Goal: Information Seeking & Learning: Learn about a topic

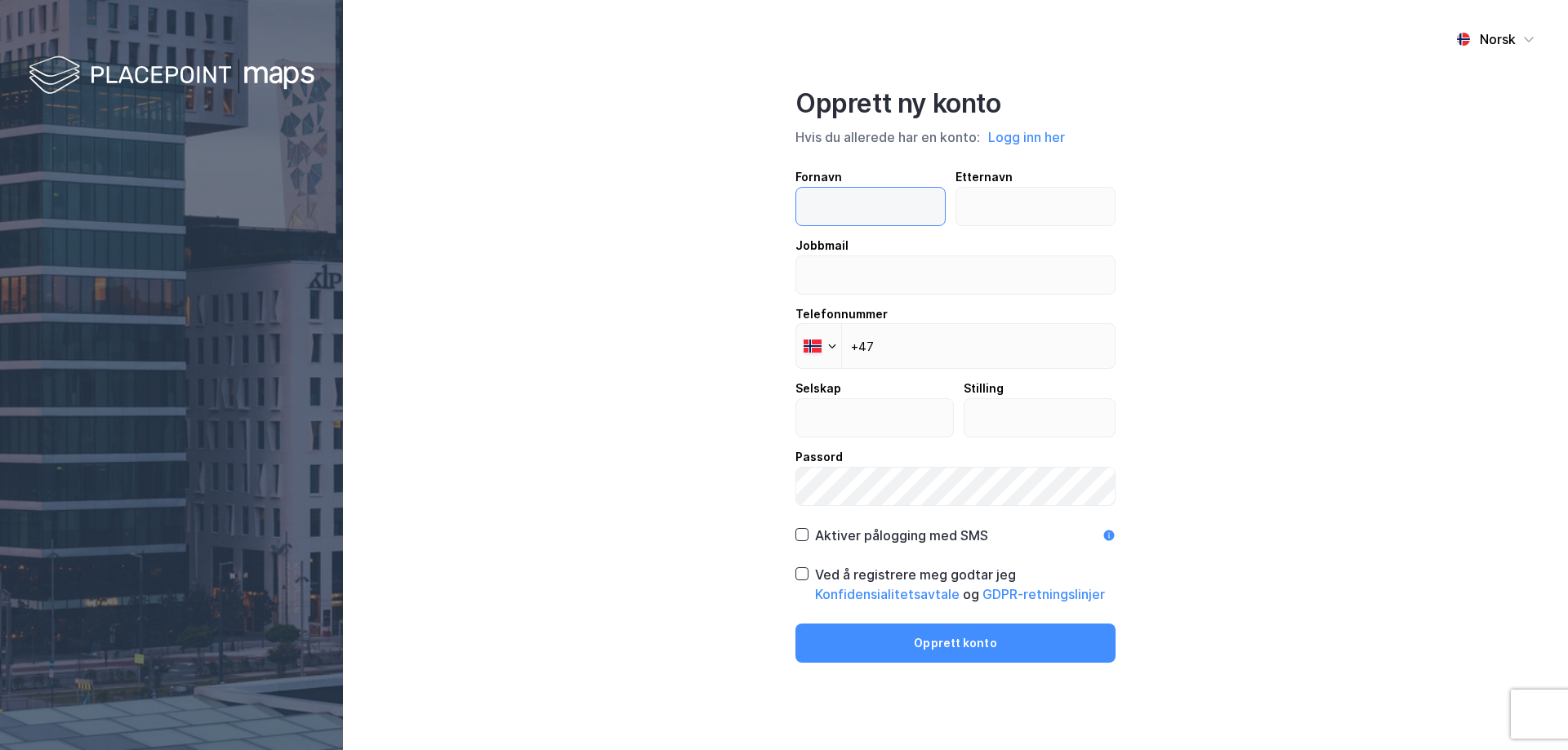
click at [837, 193] on input "text" at bounding box center [870, 206] width 149 height 37
type input "[PERSON_NAME]"
type input "[DEMOGRAPHIC_DATA]"
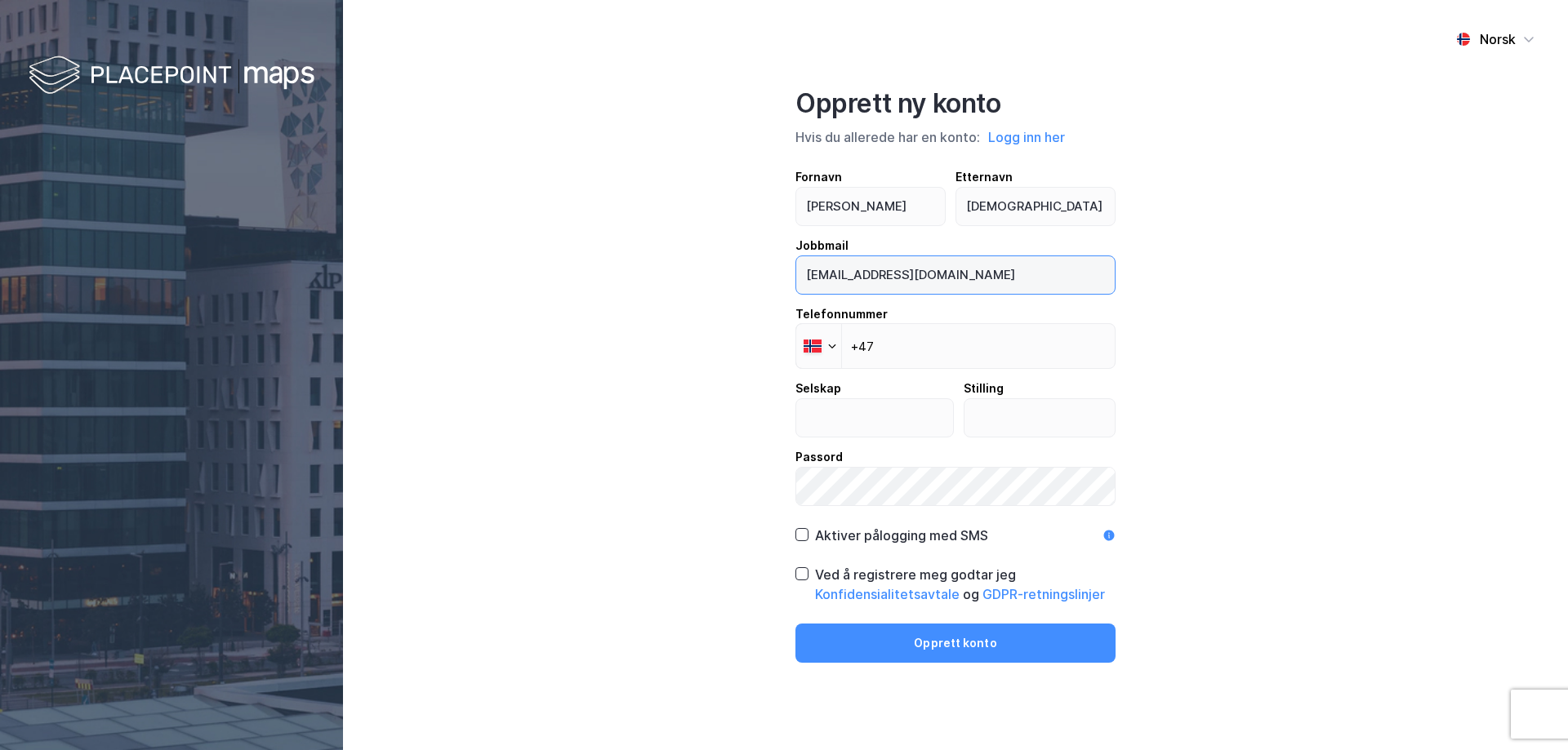
drag, startPoint x: 976, startPoint y: 286, endPoint x: 740, endPoint y: 260, distance: 237.4
click at [740, 260] on div "Norsk Opprett ny konto Hvis du allerede har en konto: Logg inn her Fornavn [PER…" at bounding box center [956, 375] width 1225 height 750
type input "[EMAIL_ADDRESS][DOMAIN_NAME]"
click at [925, 350] on input "+47" at bounding box center [956, 346] width 320 height 45
type input "+47 480 16 512"
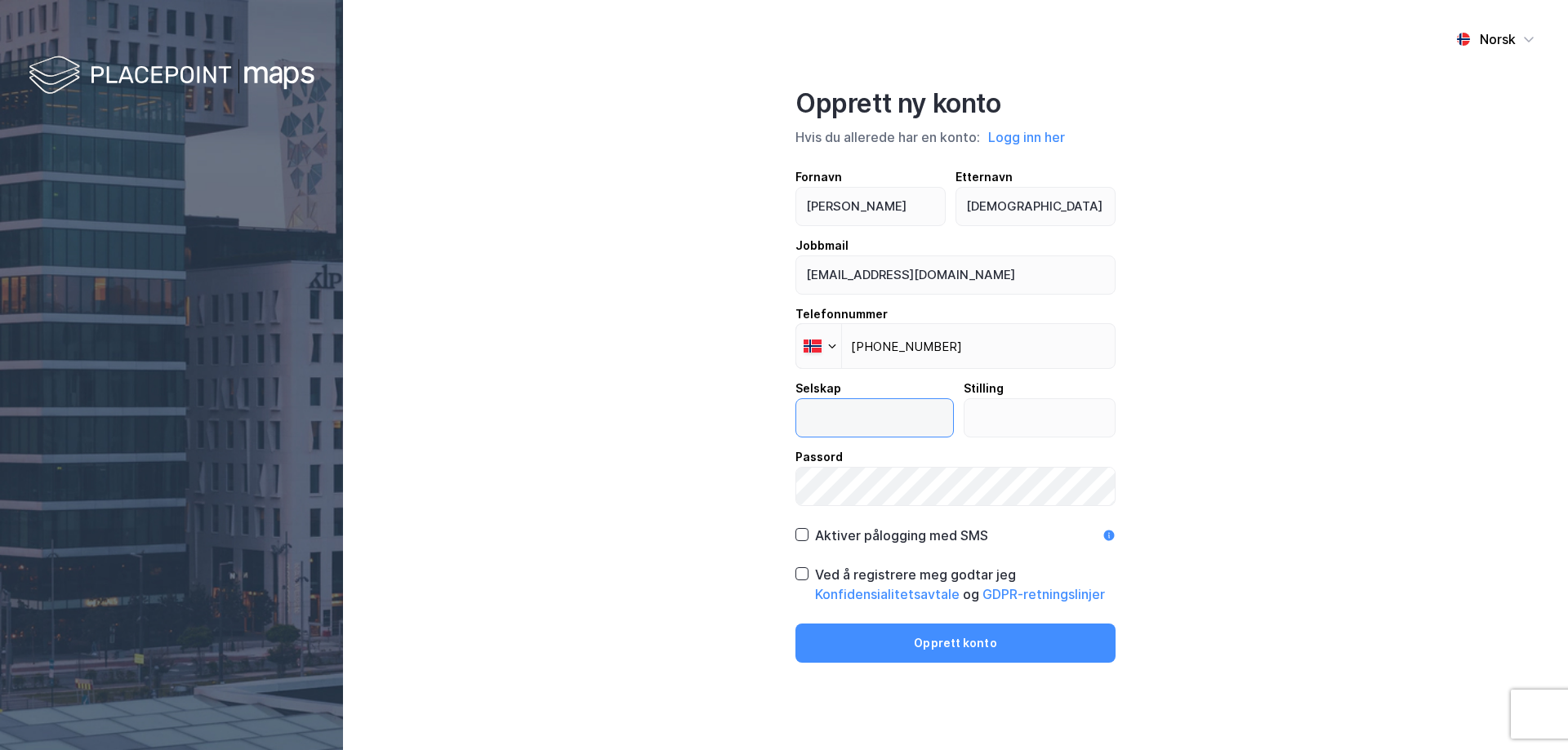
click at [896, 417] on input "text" at bounding box center [874, 418] width 157 height 37
type input "SANDS"
click at [992, 416] on input "text" at bounding box center [1040, 418] width 151 height 37
type input "Senioradvokat"
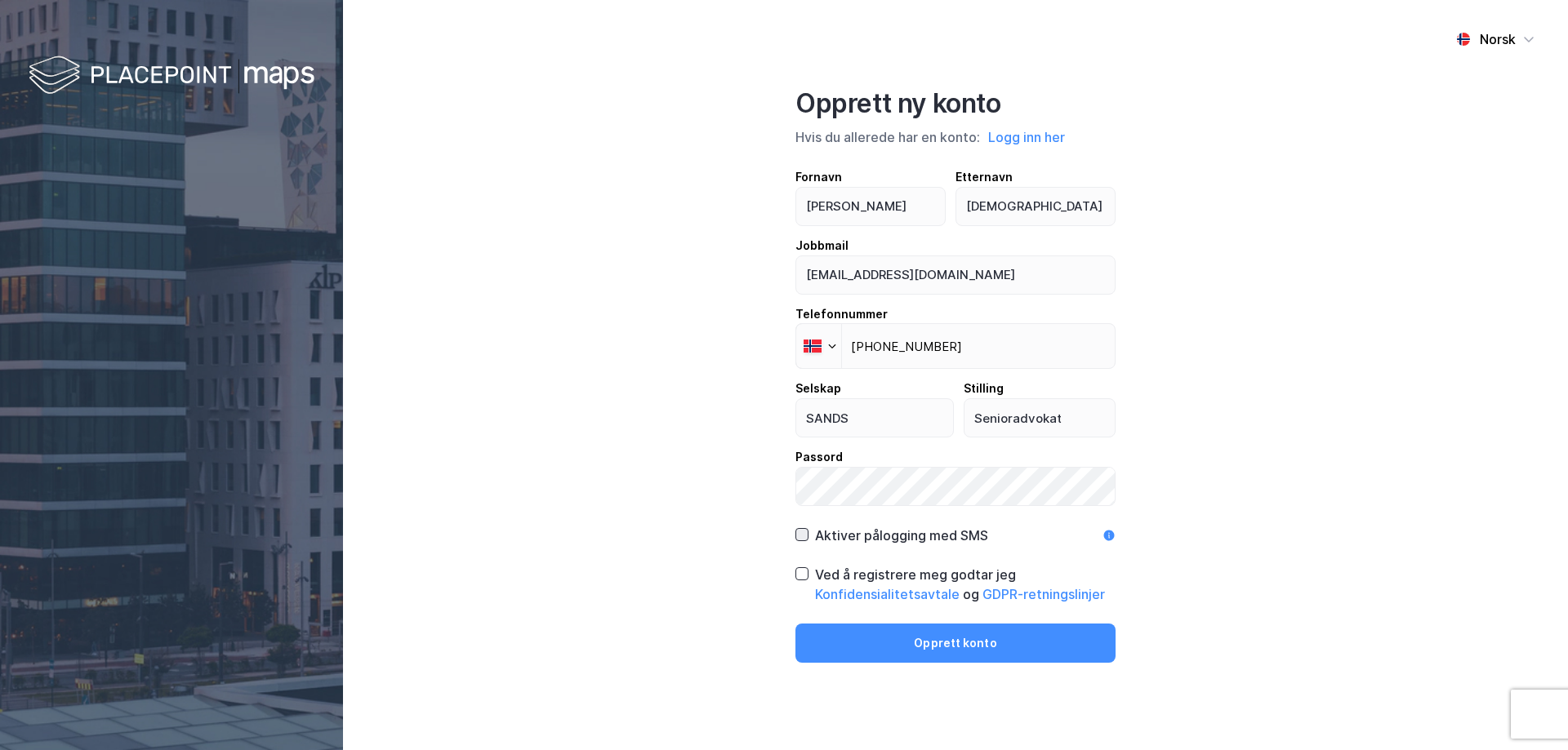
click at [799, 532] on div "Aktiver pålogging med SMS" at bounding box center [892, 536] width 193 height 20
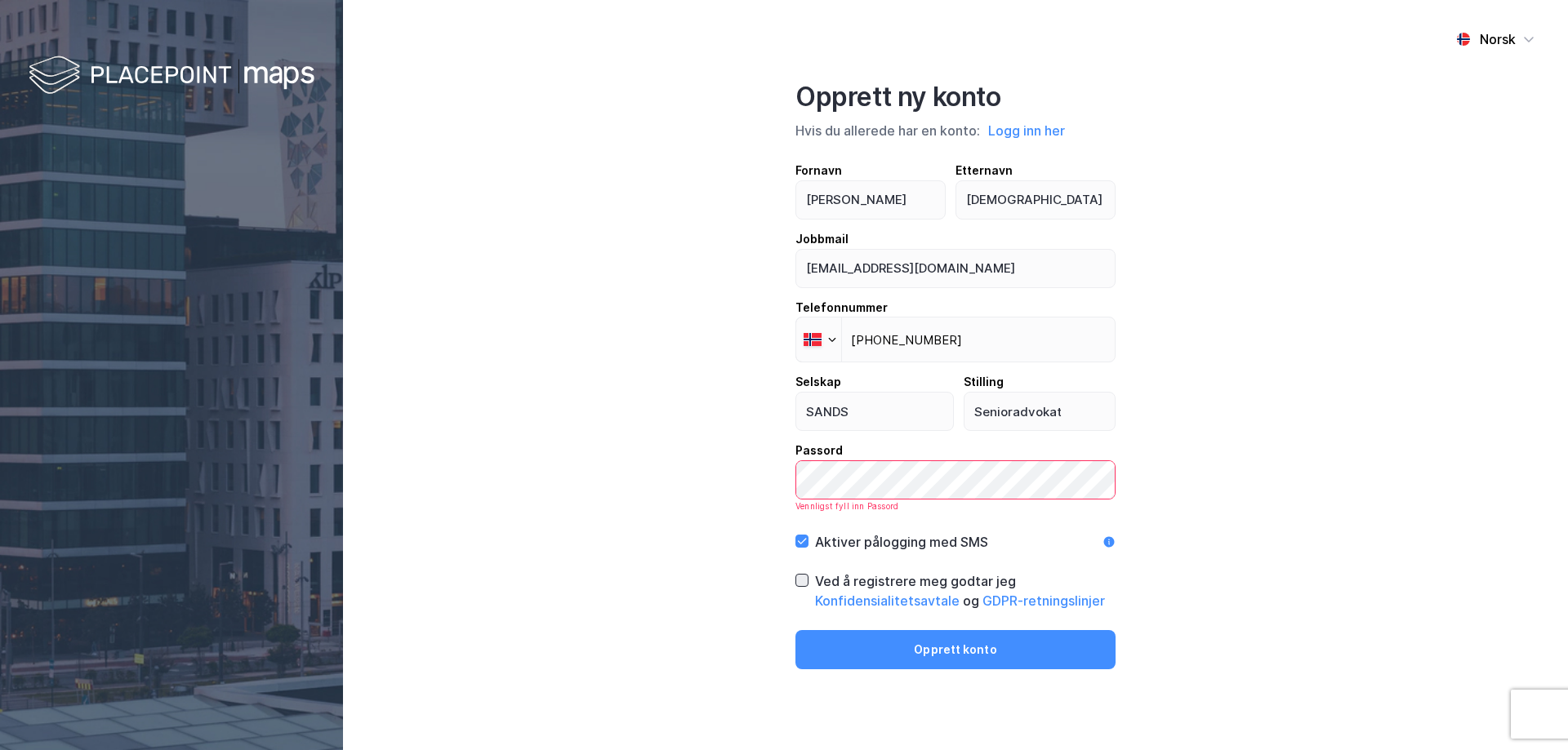
click at [804, 583] on icon at bounding box center [801, 580] width 12 height 12
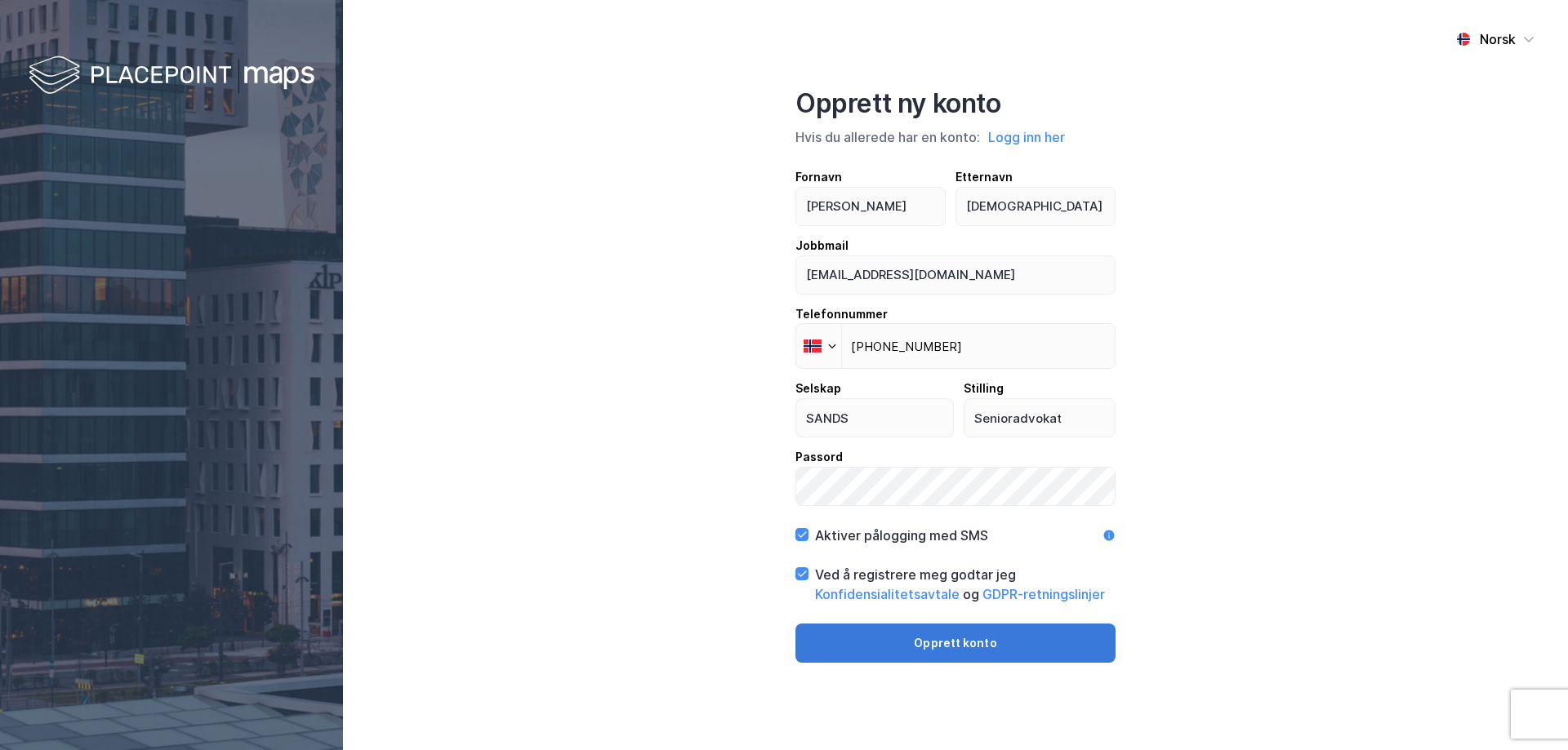
click at [958, 648] on button "Opprett konto" at bounding box center [956, 643] width 320 height 39
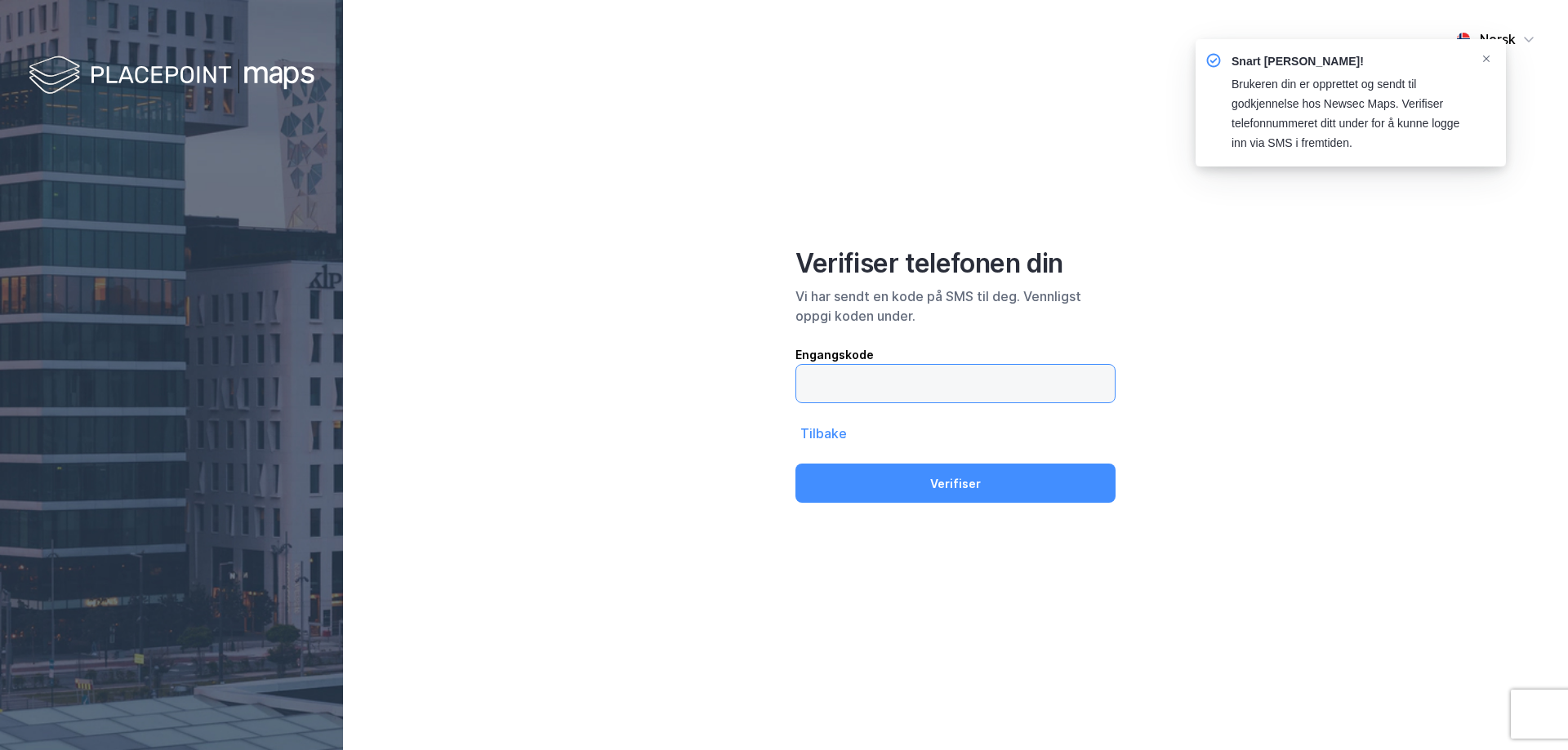
click at [956, 380] on input "text" at bounding box center [955, 383] width 319 height 37
type input "037233"
click at [796, 464] on button "Verifiser" at bounding box center [956, 483] width 320 height 39
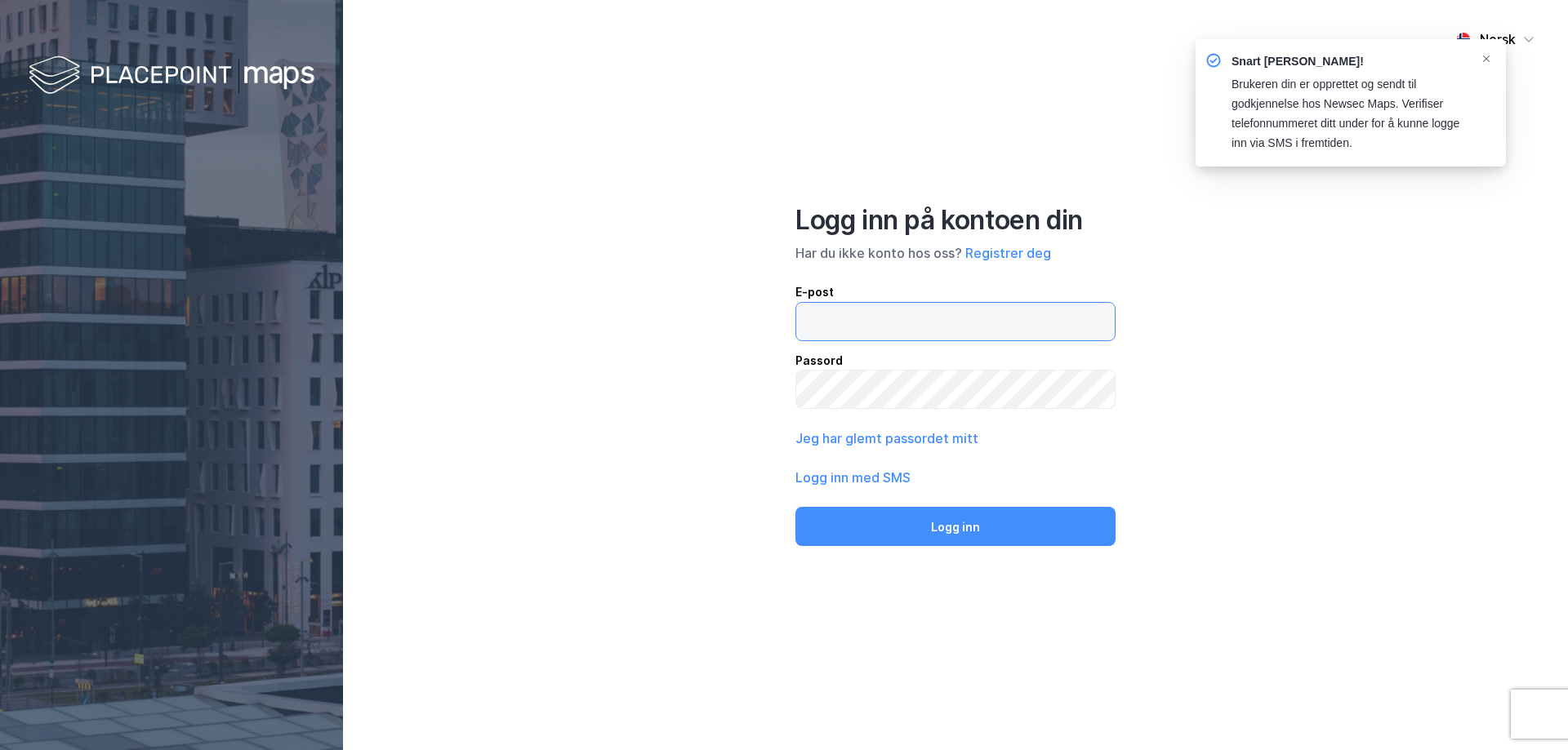
type input "sch@sands.no"
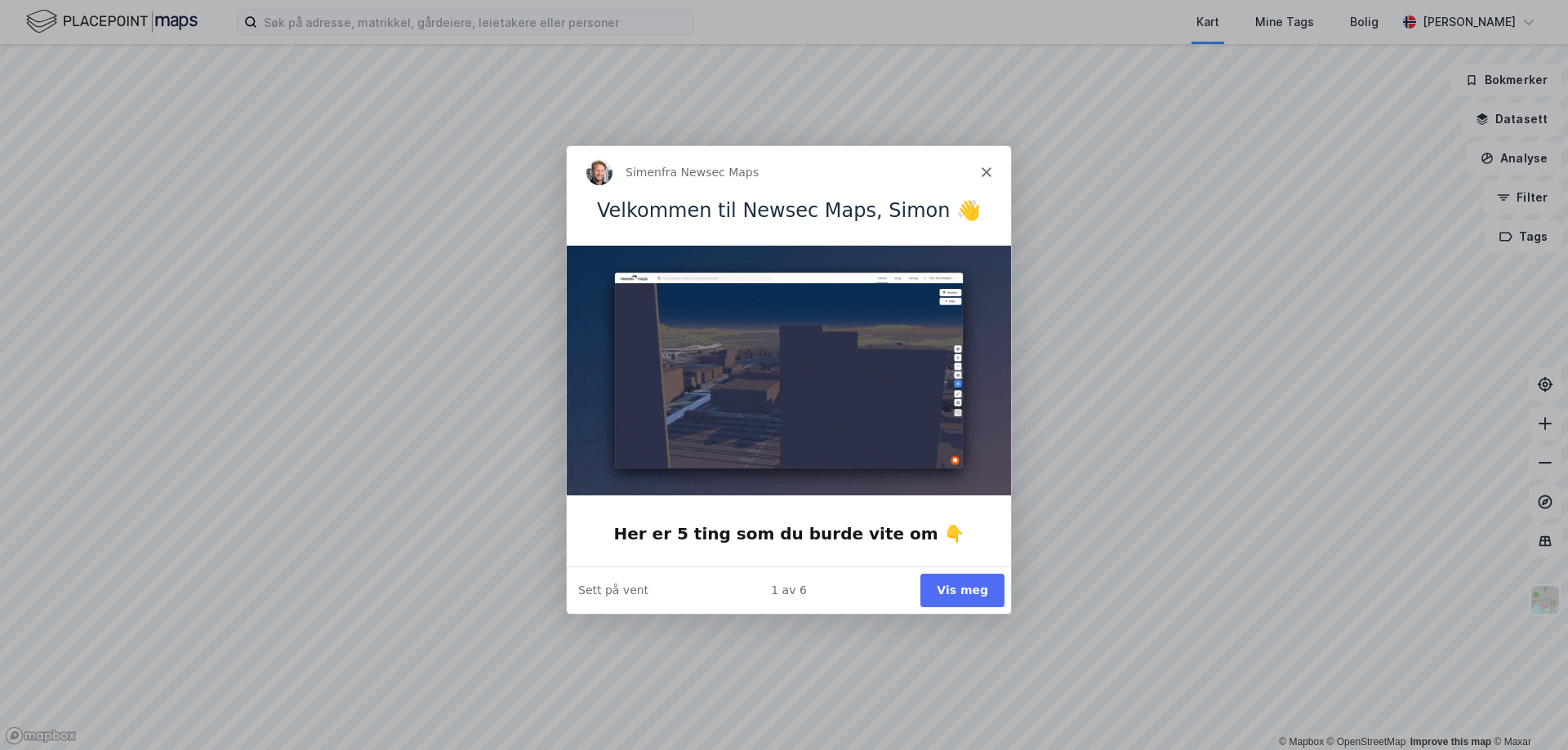
click at [992, 174] on div "Simen fra Newsec Maps" at bounding box center [788, 171] width 444 height 53
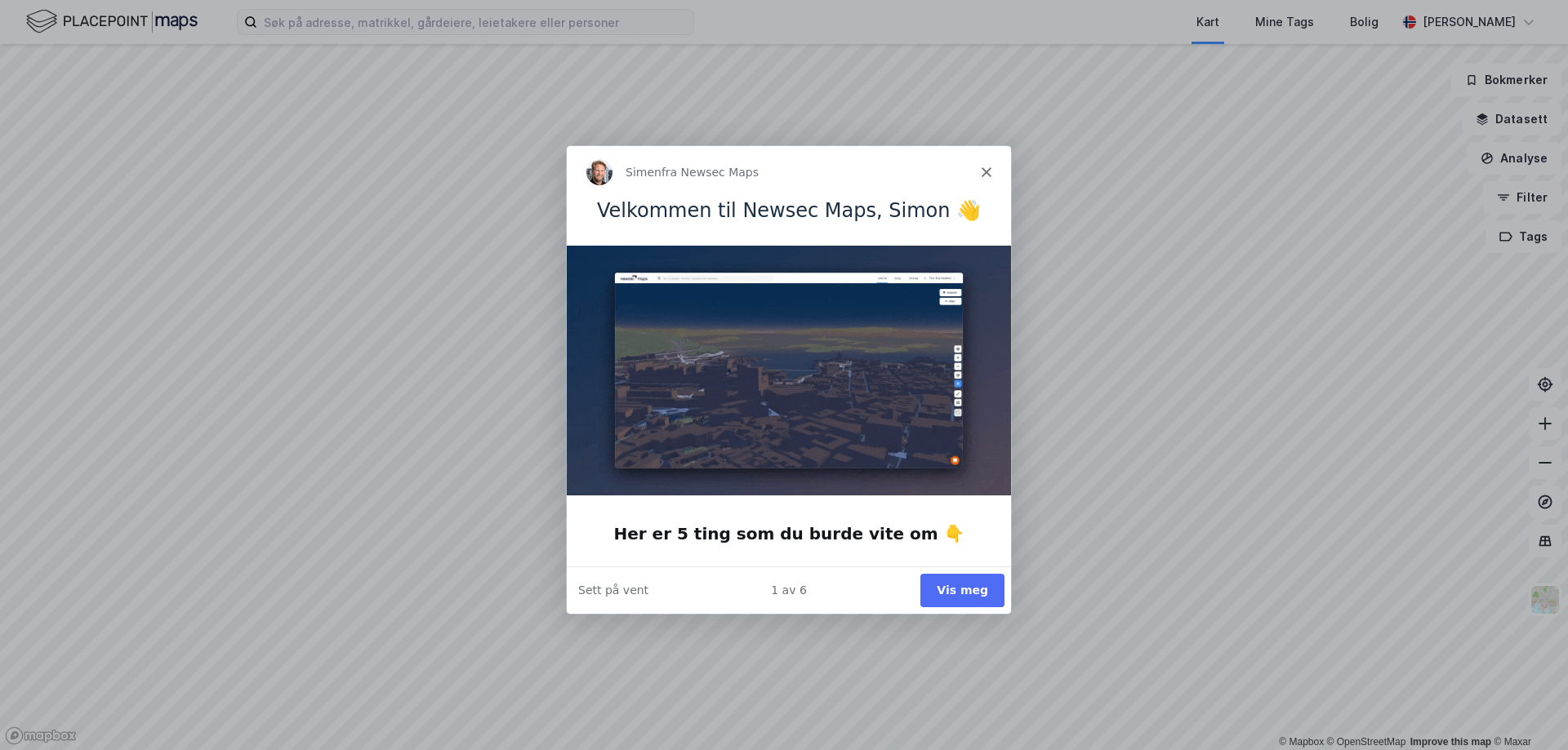
click at [989, 170] on icon "Lukk" at bounding box center [986, 170] width 10 height 10
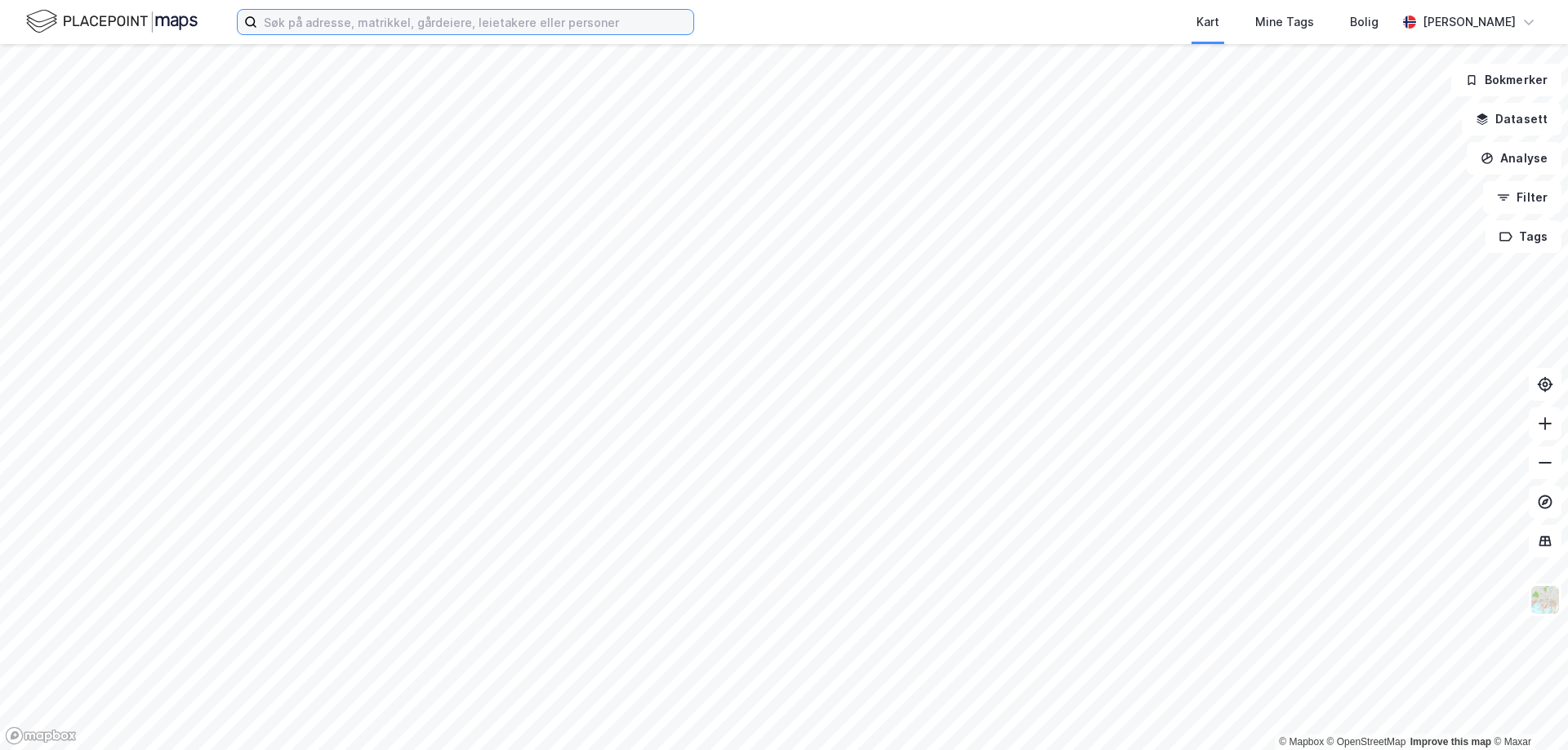
click at [296, 23] on input at bounding box center [475, 22] width 436 height 25
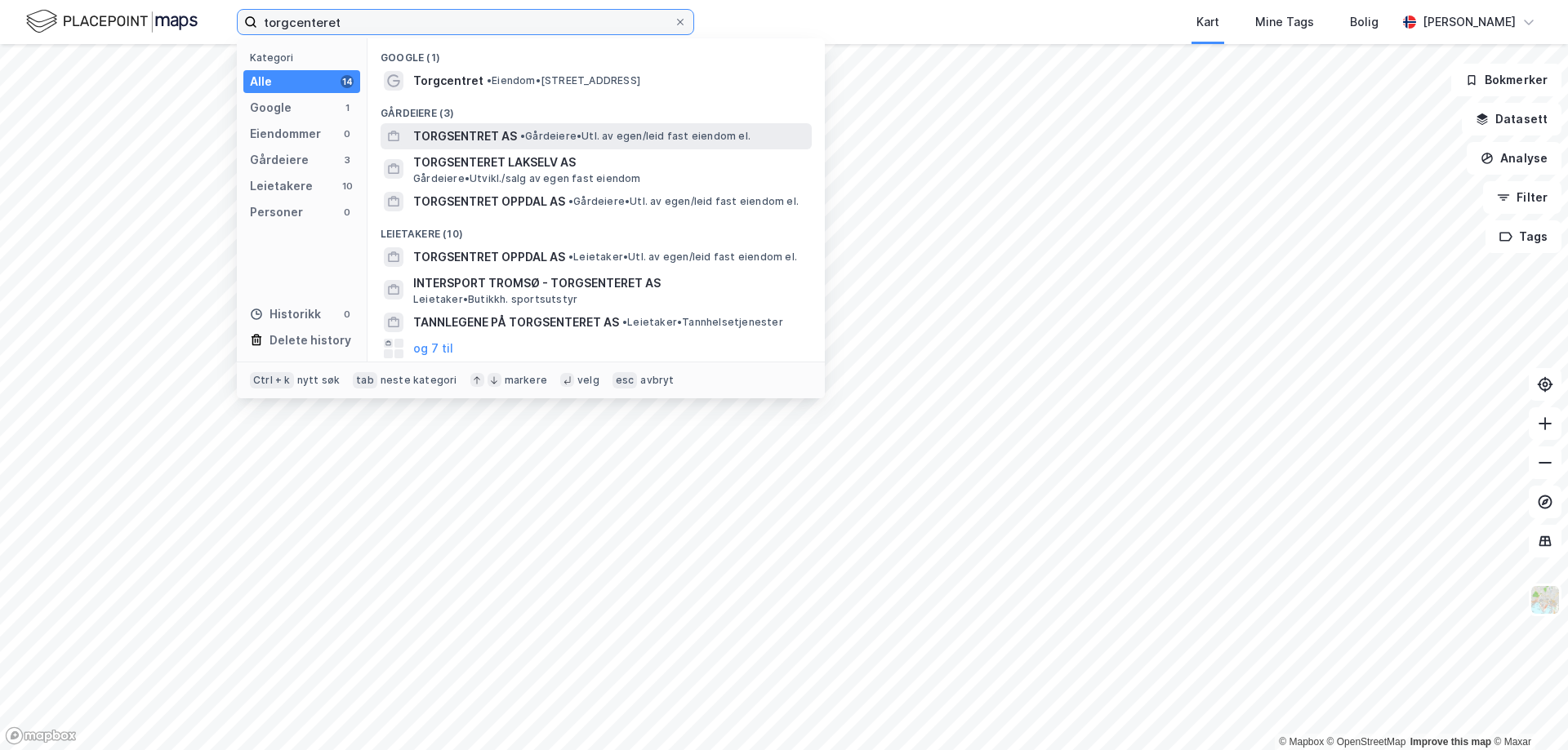
type input "torgcenteret"
click at [435, 135] on span "TORGSENTRET AS" at bounding box center [465, 136] width 104 height 20
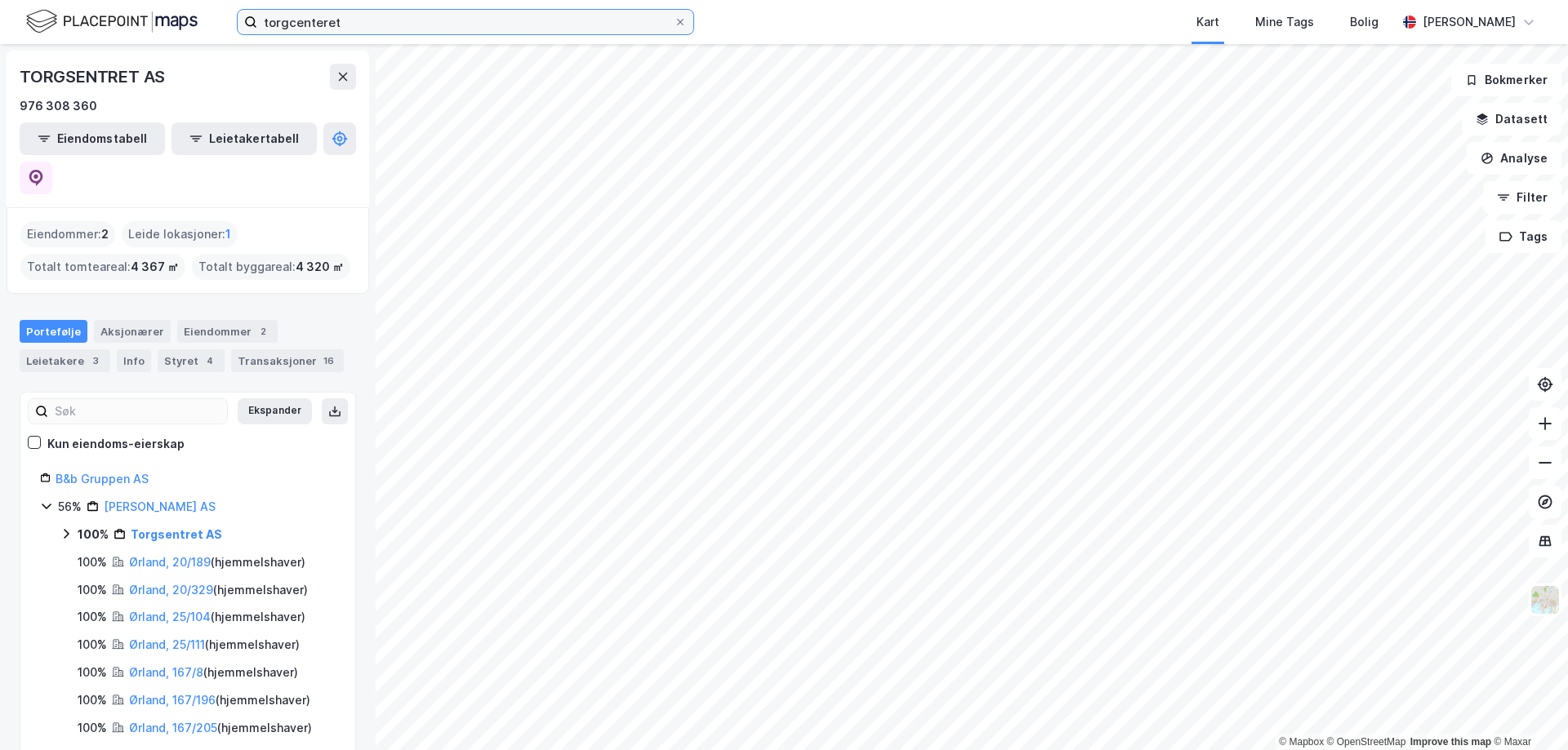
click at [352, 22] on input "torgcenteret" at bounding box center [465, 22] width 416 height 25
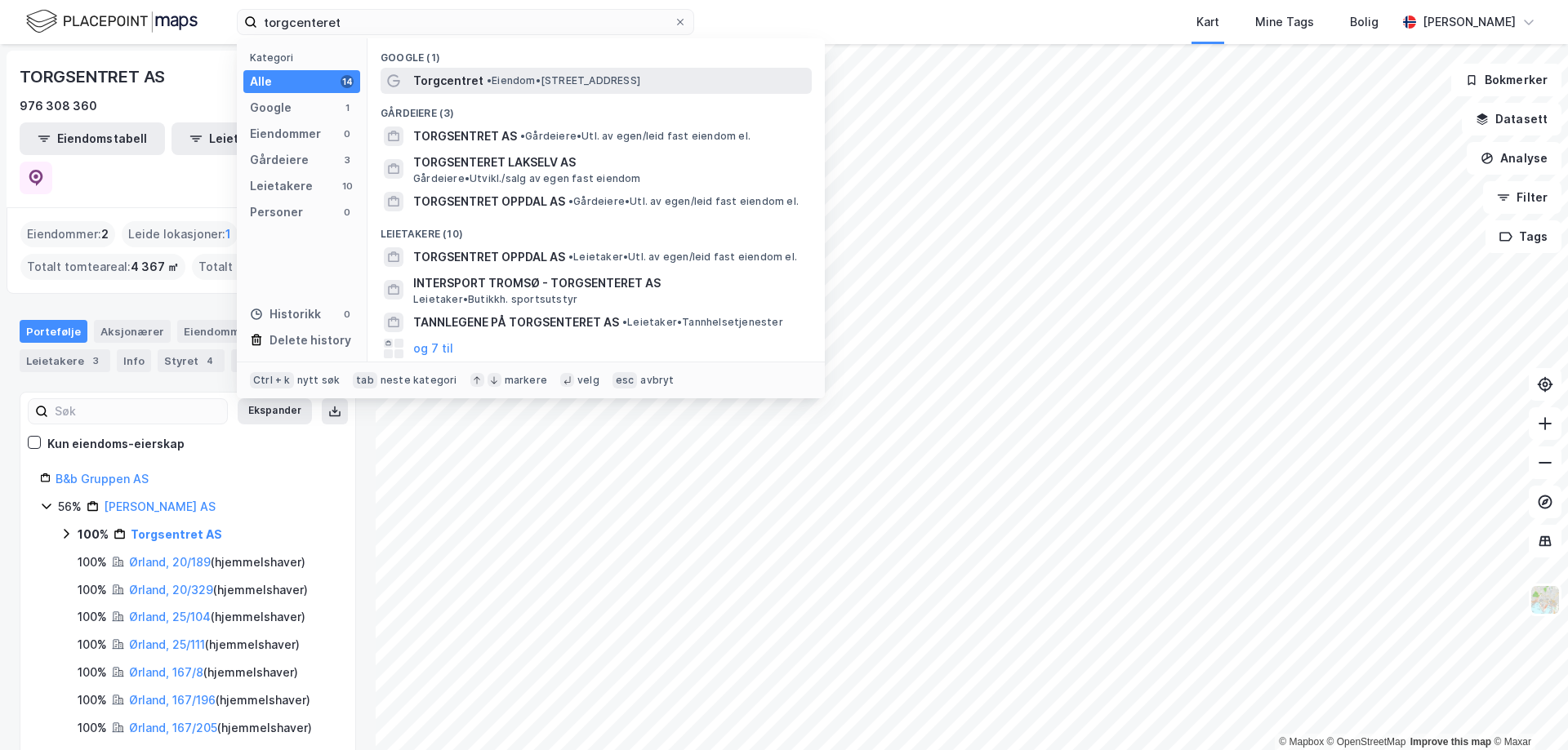
click at [452, 79] on span "Torgcentret" at bounding box center [448, 81] width 70 height 20
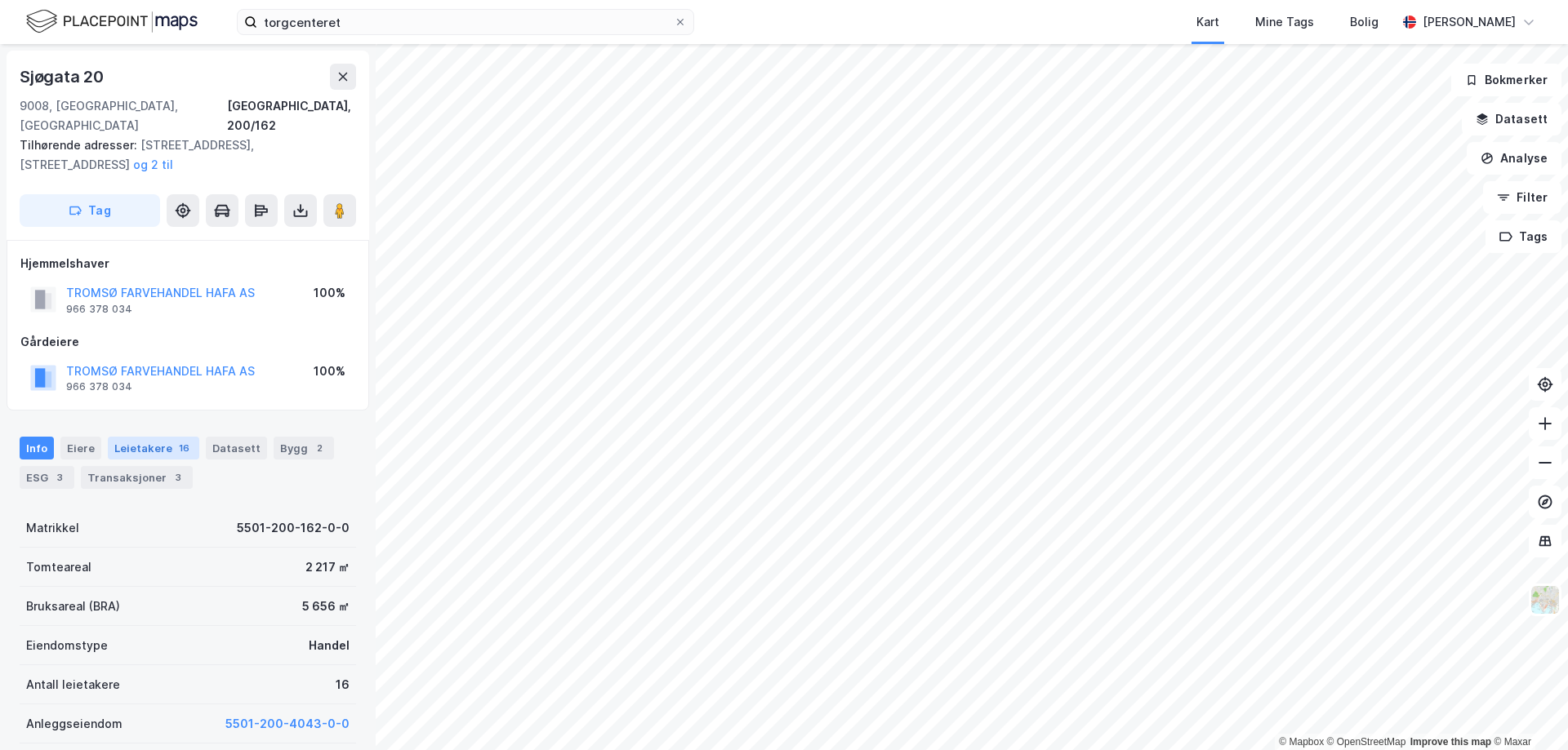
click at [153, 437] on div "Leietakere 16" at bounding box center [154, 448] width 92 height 23
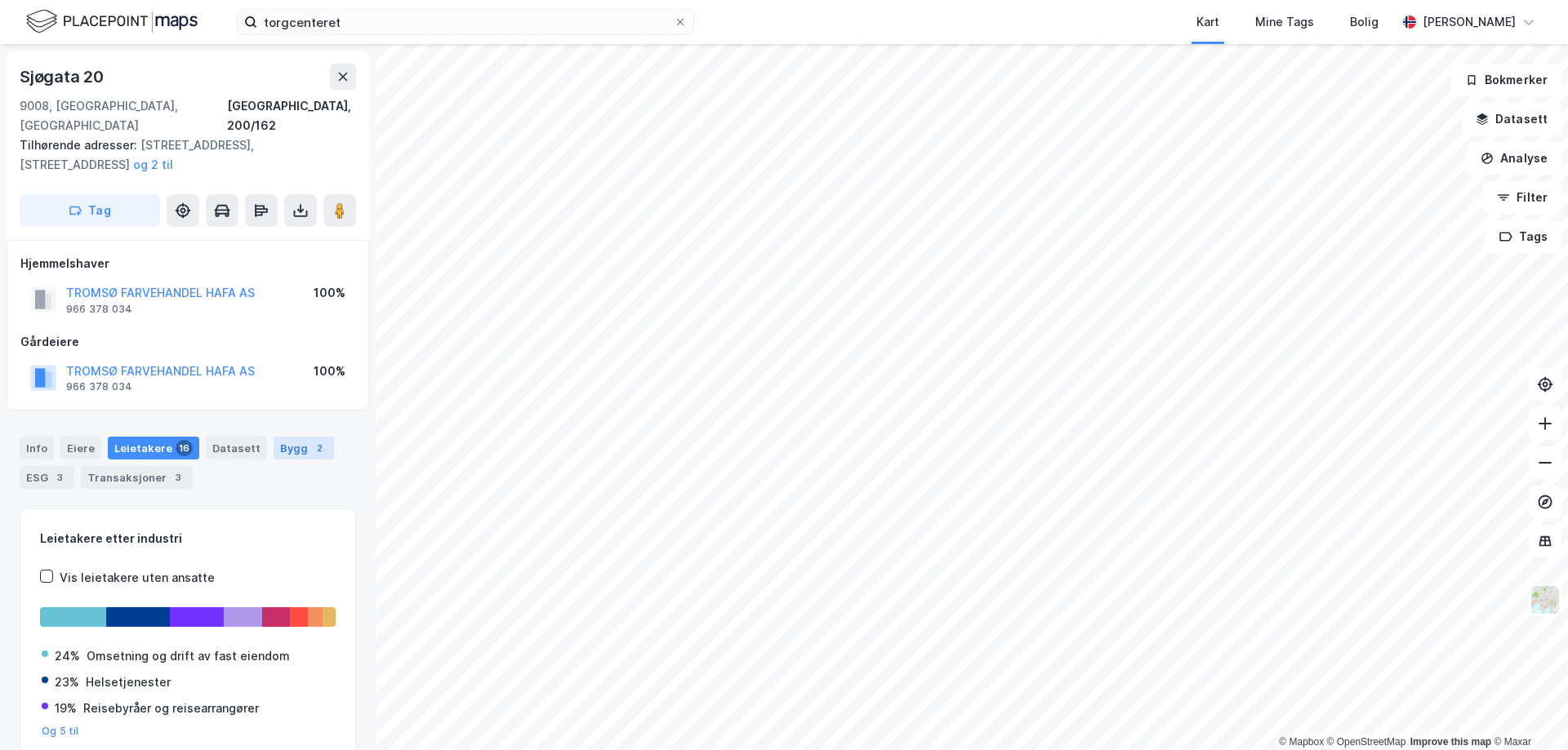
click at [311, 440] on div "2" at bounding box center [319, 449] width 16 height 16
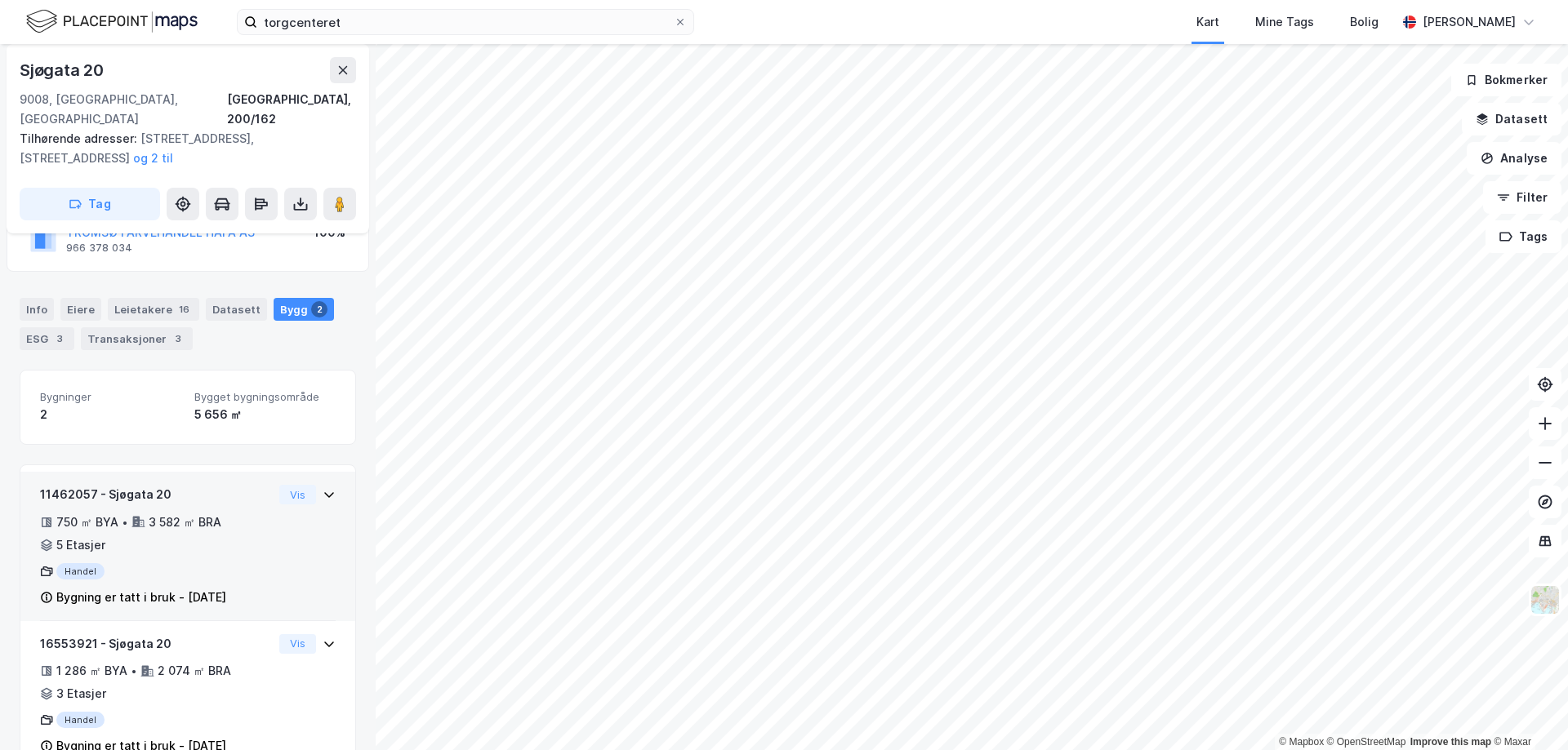
scroll to position [163, 0]
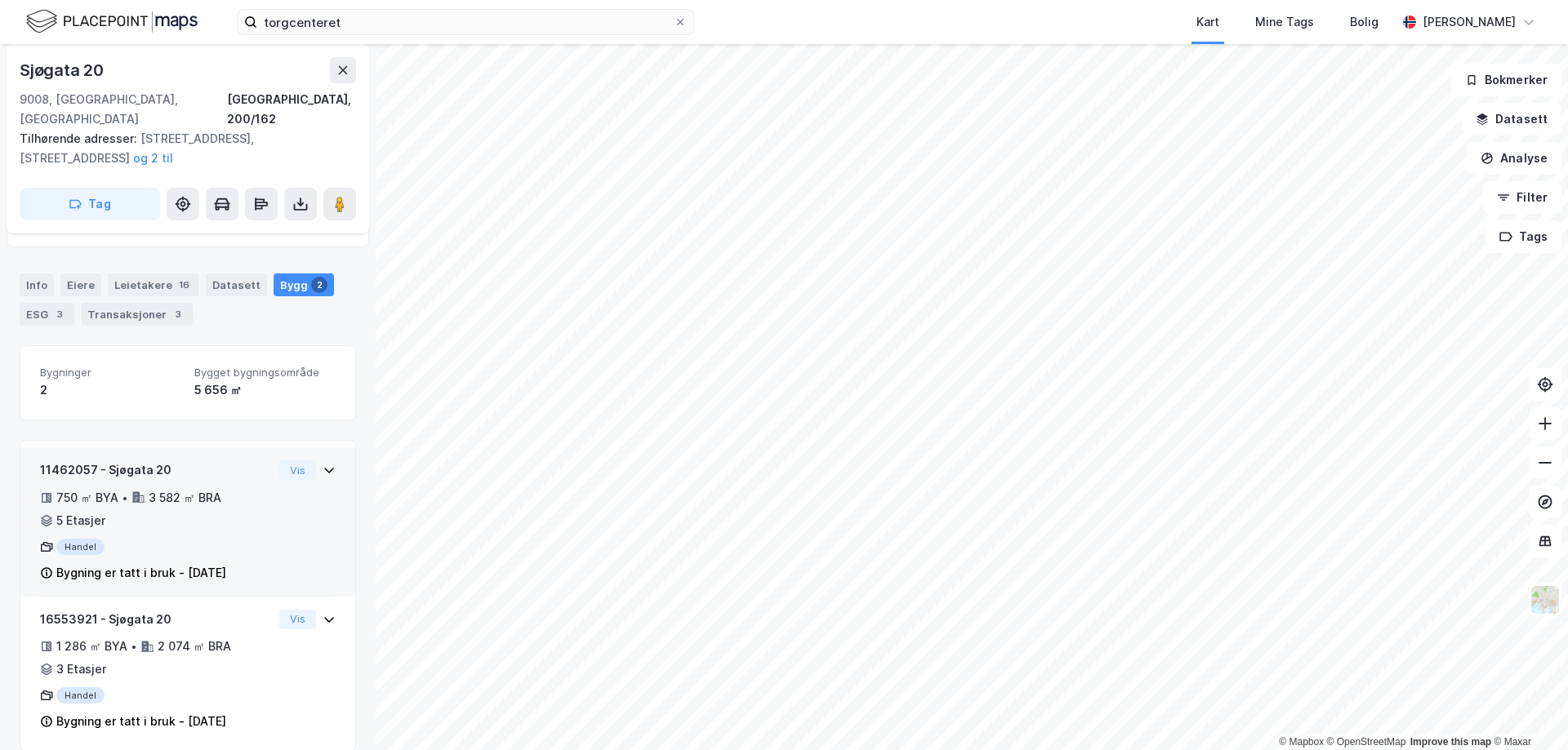
click at [103, 460] on div "11462057 - Sjøgata 20" at bounding box center [156, 470] width 233 height 20
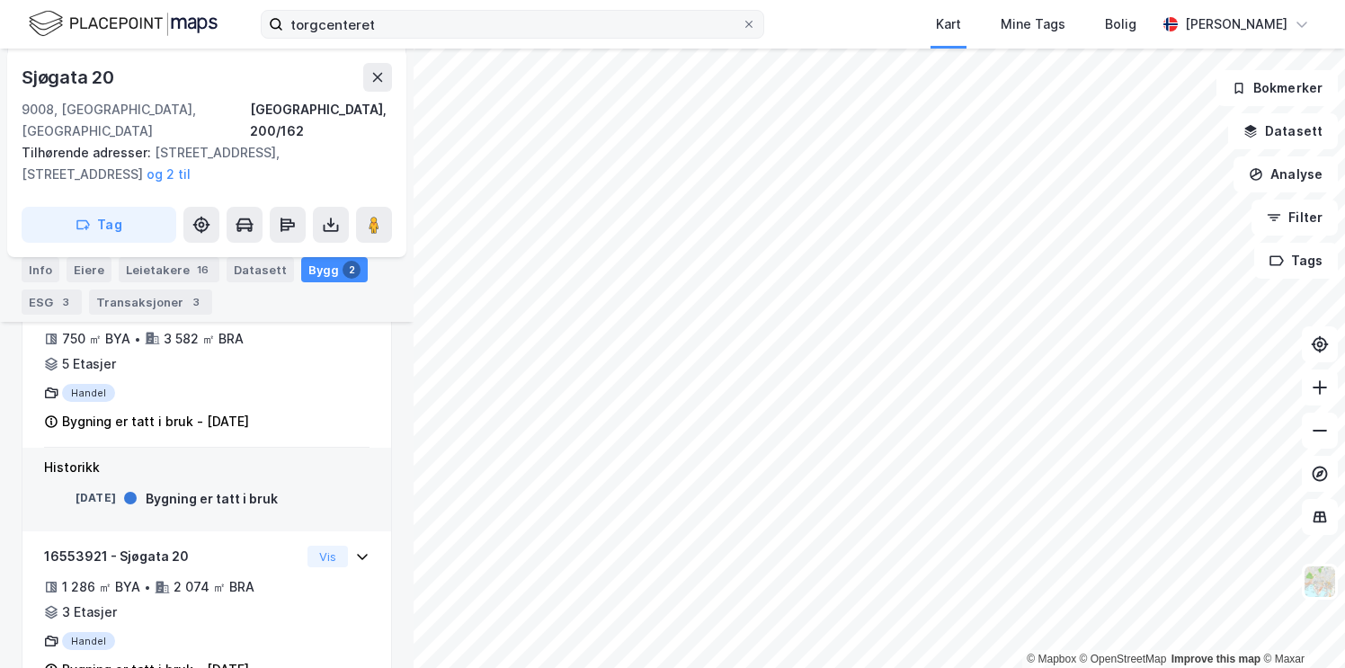
scroll to position [373, 0]
